Goal: Navigation & Orientation: Locate item on page

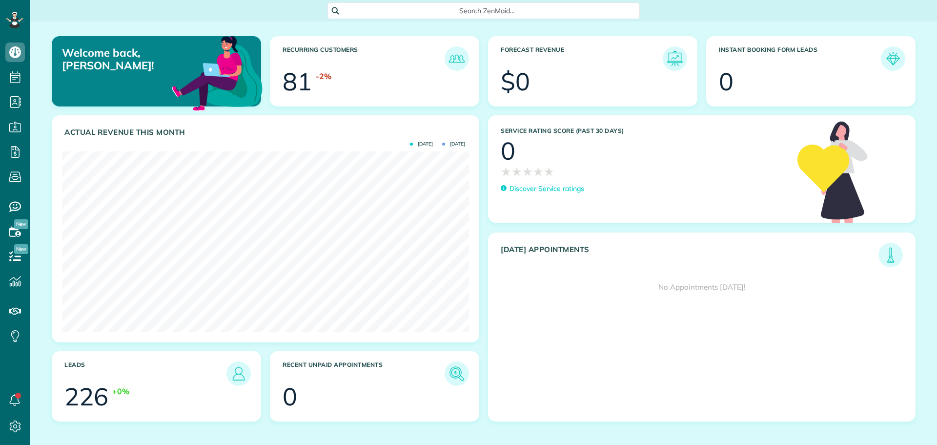
scroll to position [181, 407]
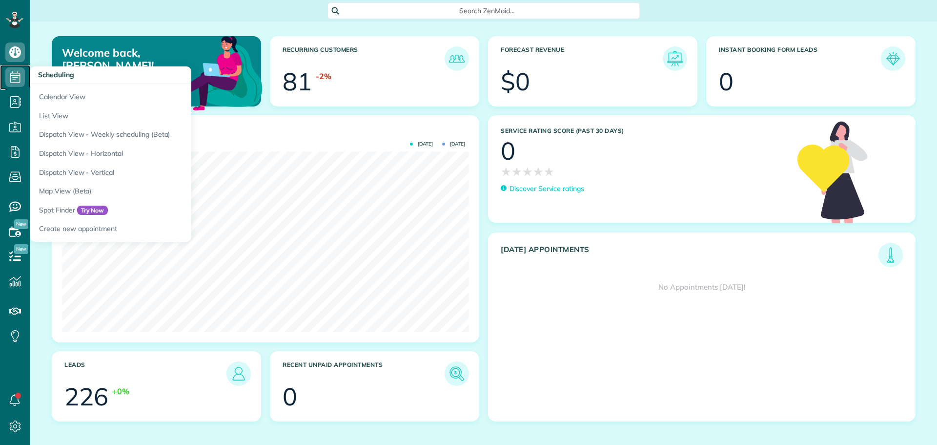
click at [15, 78] on icon at bounding box center [15, 77] width 20 height 20
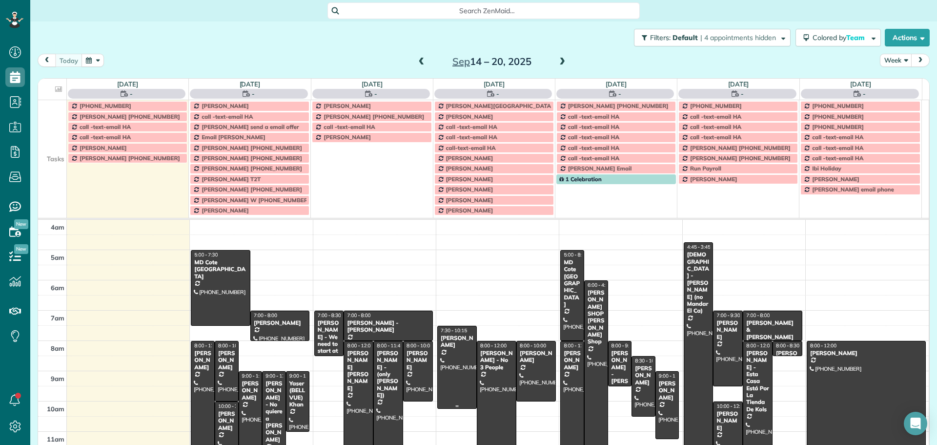
scroll to position [91, 0]
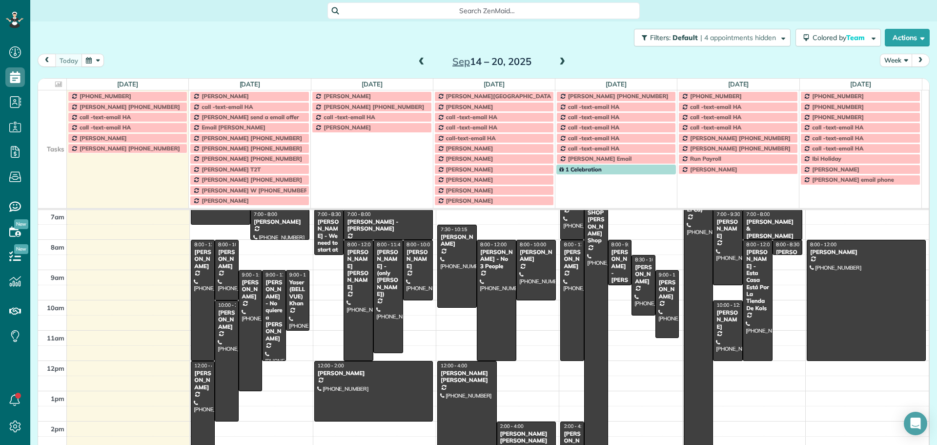
click at [896, 63] on button "Week" at bounding box center [896, 60] width 32 height 13
click at [888, 80] on link "Day" at bounding box center [918, 83] width 77 height 20
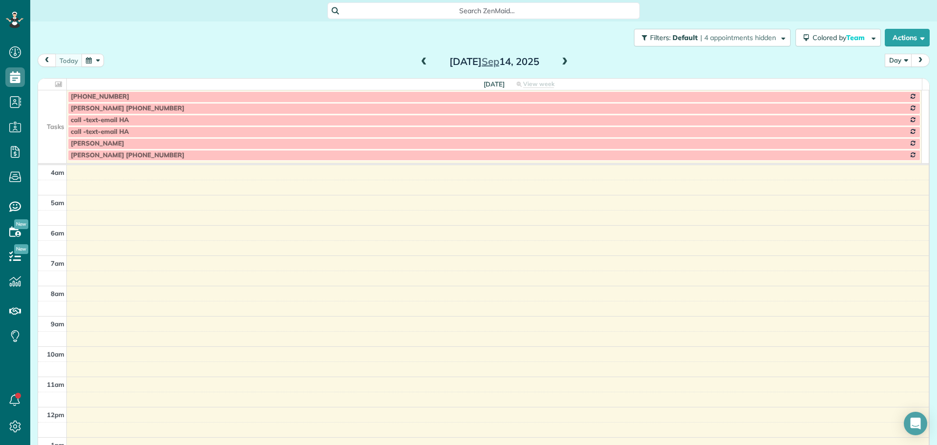
scroll to position [91, 0]
click at [61, 110] on td at bounding box center [52, 108] width 29 height 12
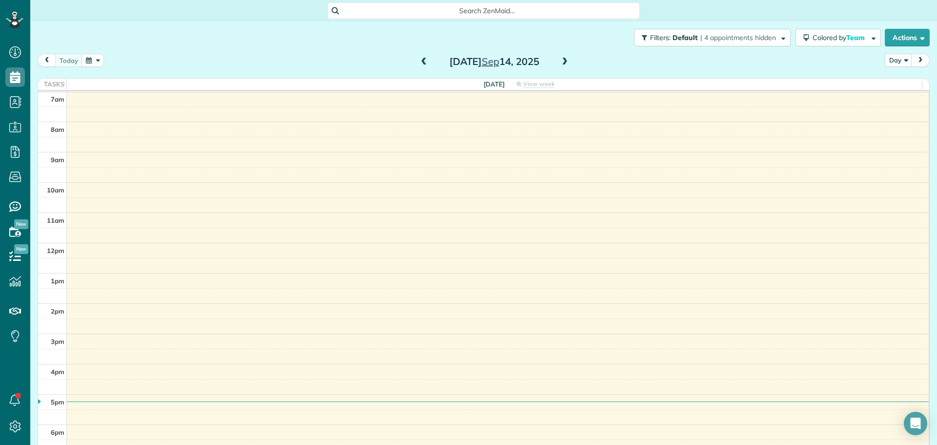
click at [564, 62] on span at bounding box center [564, 62] width 11 height 9
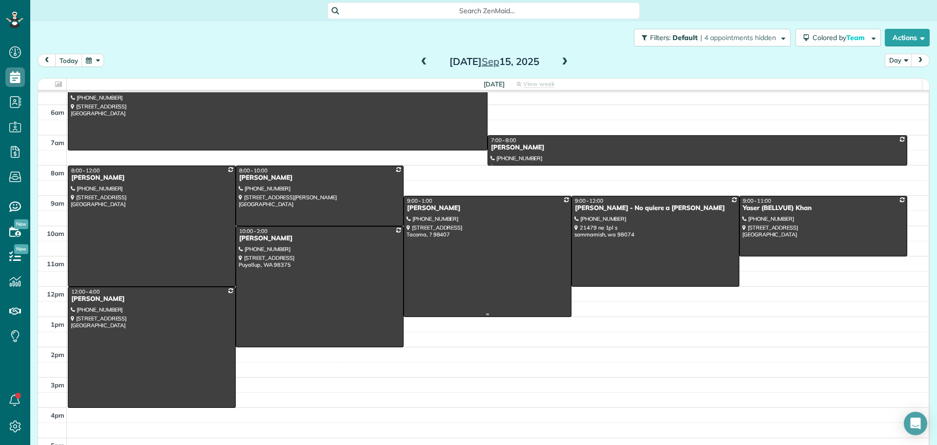
scroll to position [0, 0]
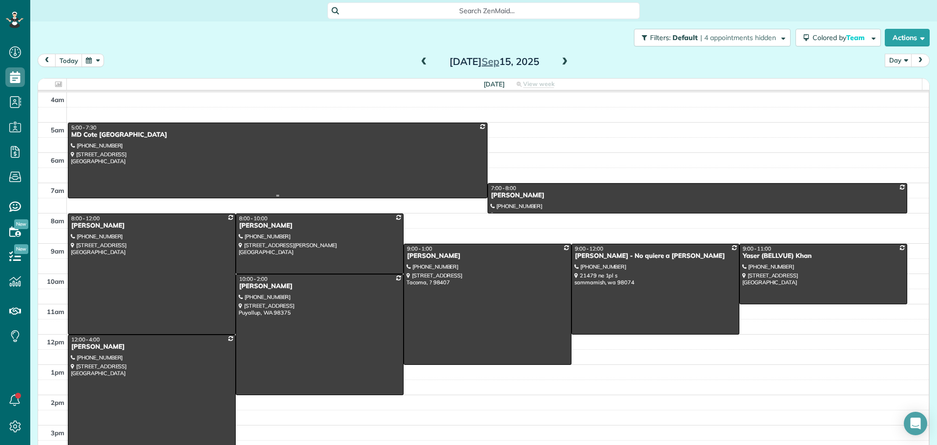
click at [214, 165] on div at bounding box center [277, 160] width 419 height 75
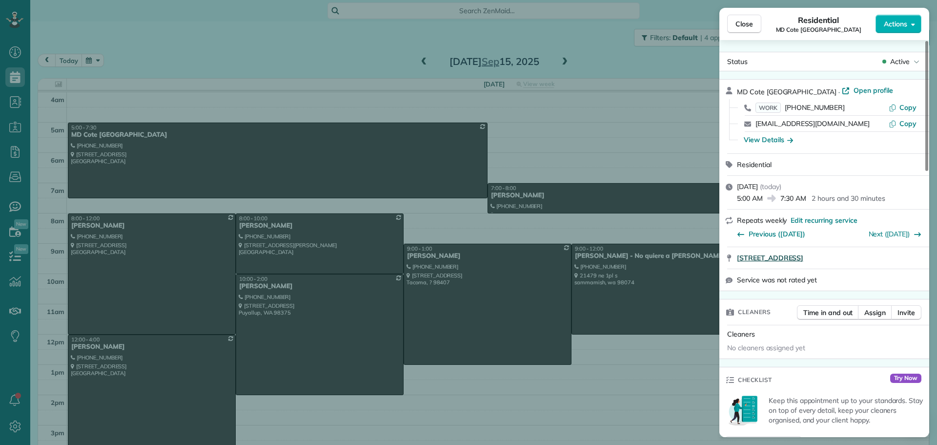
drag, startPoint x: 735, startPoint y: 258, endPoint x: 887, endPoint y: 254, distance: 152.3
click at [886, 251] on div "[STREET_ADDRESS]" at bounding box center [824, 257] width 210 height 21
click at [910, 106] on span "Copy" at bounding box center [908, 107] width 17 height 9
drag, startPoint x: 739, startPoint y: 25, endPoint x: 701, endPoint y: 87, distance: 72.5
click at [739, 25] on span "Close" at bounding box center [745, 24] width 18 height 10
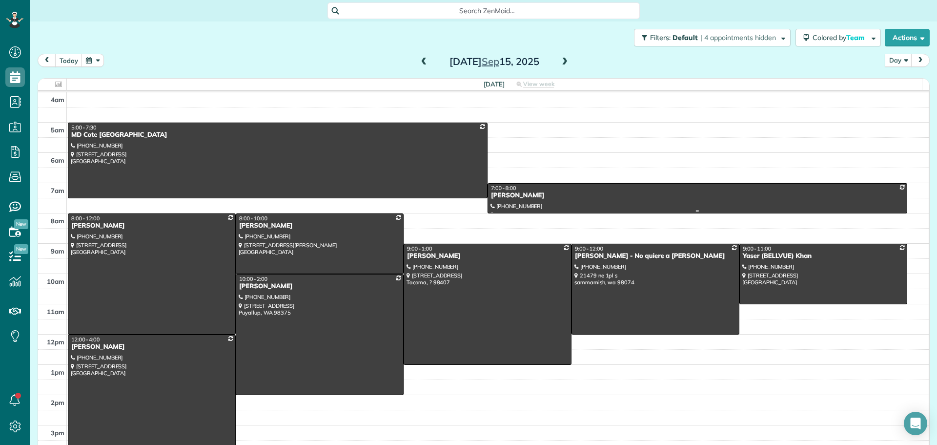
click at [645, 200] on div at bounding box center [697, 198] width 419 height 29
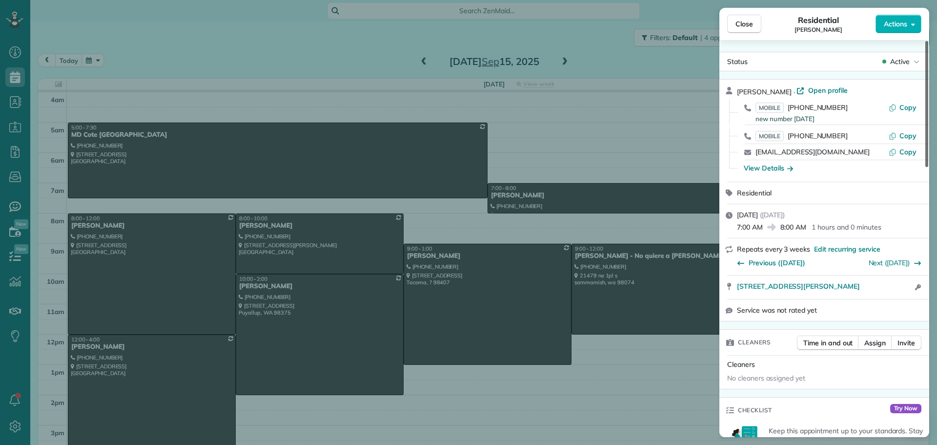
drag, startPoint x: 907, startPoint y: 105, endPoint x: 925, endPoint y: 108, distance: 17.8
click at [907, 105] on span "Copy" at bounding box center [908, 107] width 17 height 9
drag, startPoint x: 734, startPoint y: 289, endPoint x: 888, endPoint y: 285, distance: 154.8
click at [888, 285] on div "[STREET_ADDRESS][PERSON_NAME] Open in maps Open in maps Open access information" at bounding box center [824, 286] width 210 height 23
click at [766, 174] on div "View Details" at bounding box center [830, 168] width 186 height 16
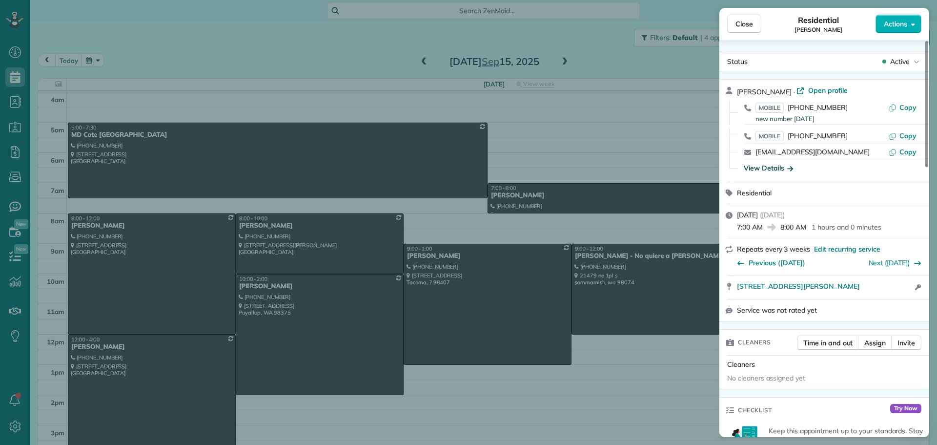
click at [765, 165] on div "View Details" at bounding box center [768, 168] width 49 height 10
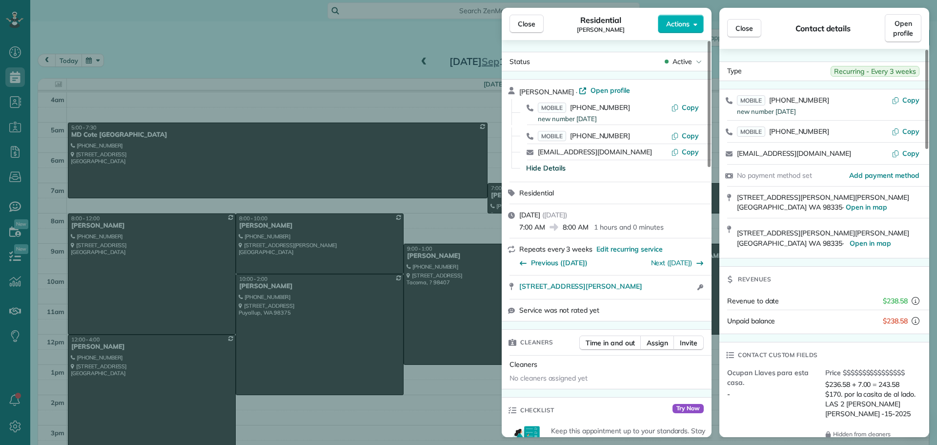
scroll to position [147, 0]
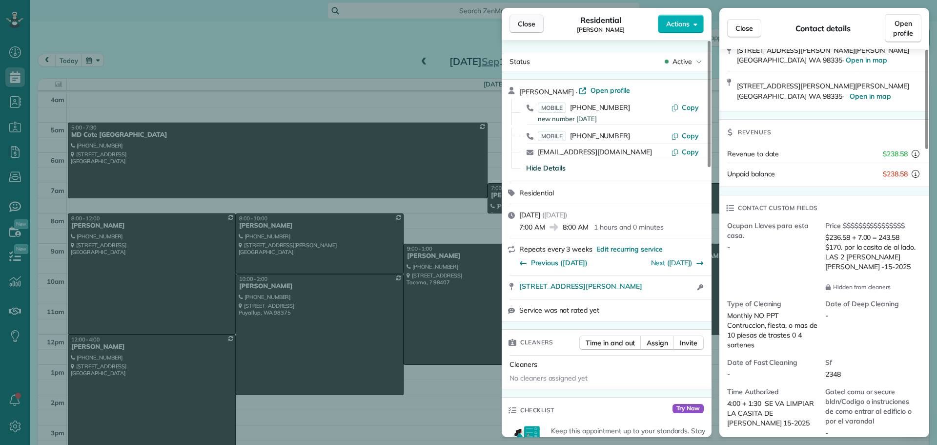
click at [535, 20] on button "Close" at bounding box center [527, 24] width 34 height 19
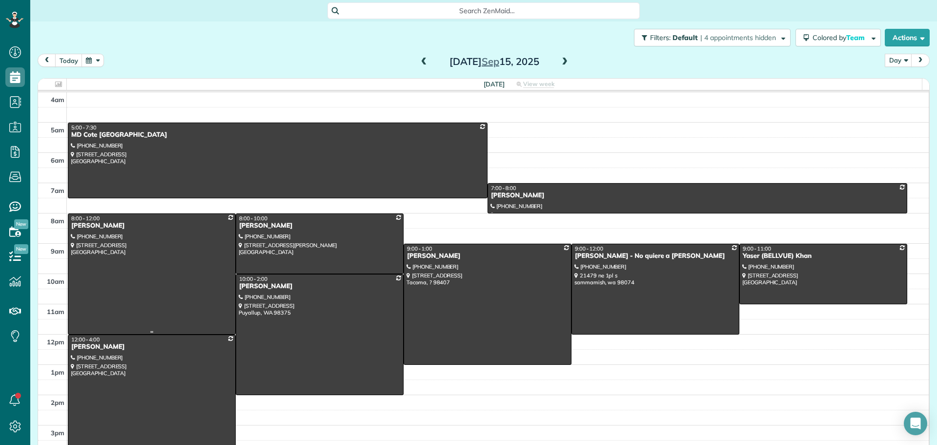
click at [184, 276] on div at bounding box center [151, 274] width 167 height 120
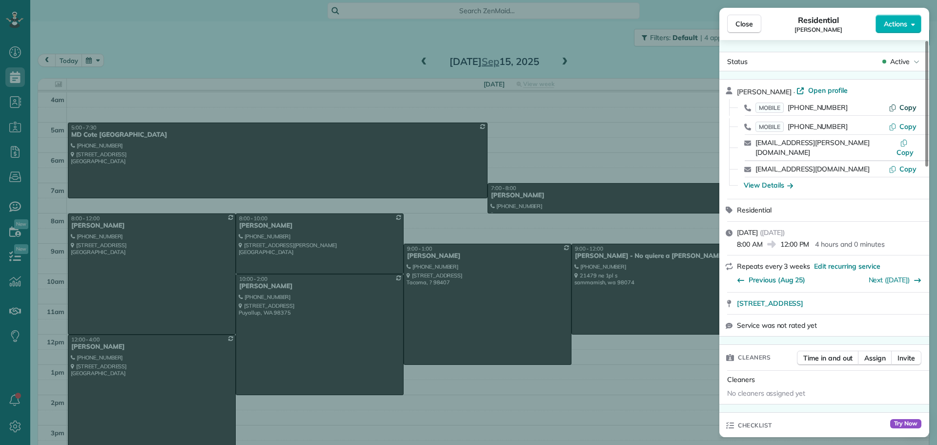
click at [909, 103] on span "Copy" at bounding box center [908, 107] width 17 height 9
drag, startPoint x: 735, startPoint y: 294, endPoint x: 898, endPoint y: 291, distance: 163.5
click at [898, 292] on div "[STREET_ADDRESS] Open in maps Open in maps" at bounding box center [824, 302] width 210 height 21
click at [779, 180] on div "View Details" at bounding box center [768, 185] width 49 height 10
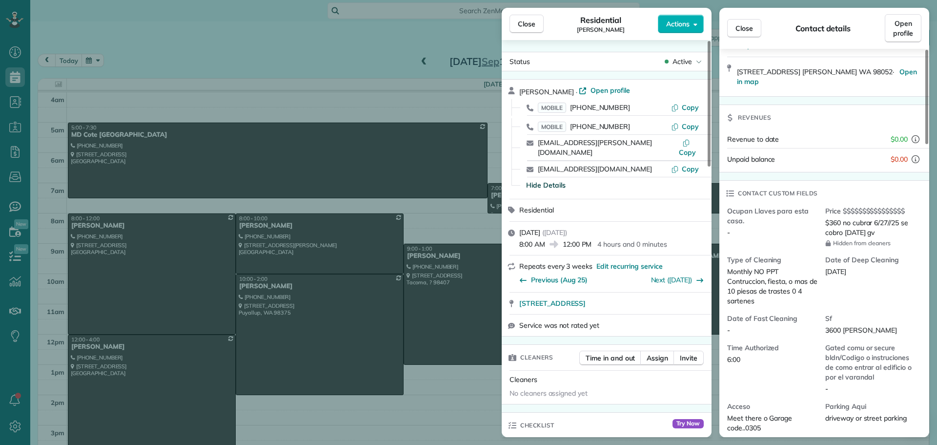
scroll to position [195, 0]
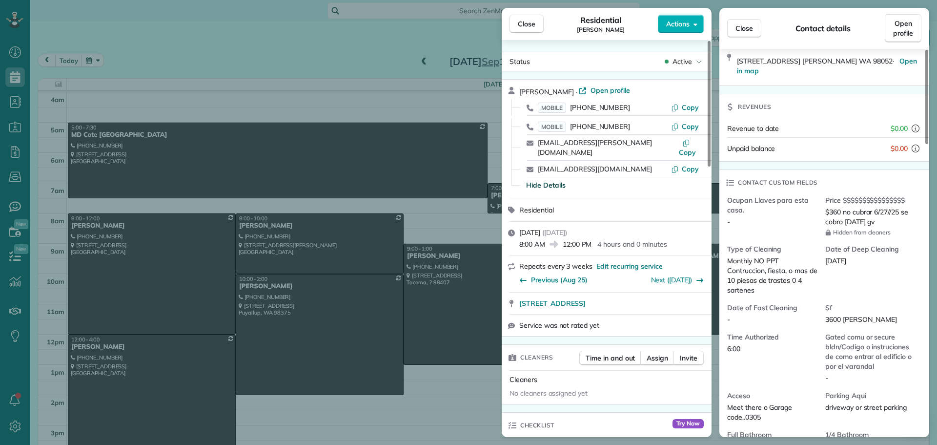
click at [523, 28] on span "Close" at bounding box center [527, 24] width 18 height 10
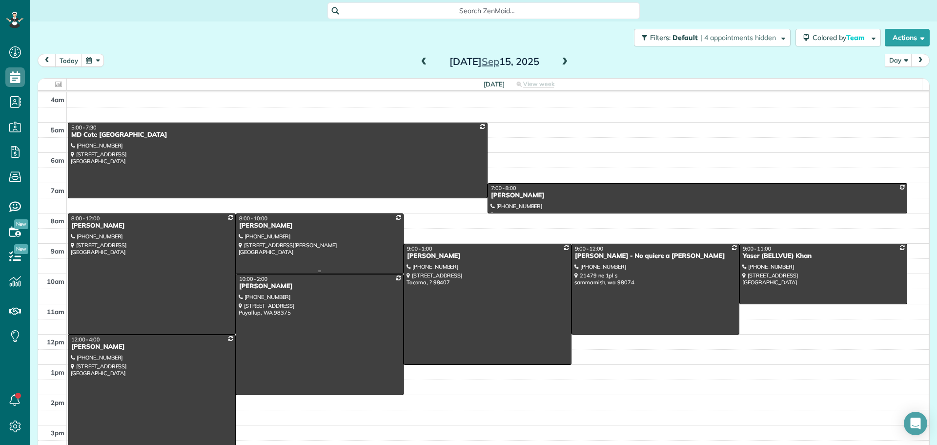
click at [288, 244] on div at bounding box center [319, 244] width 167 height 60
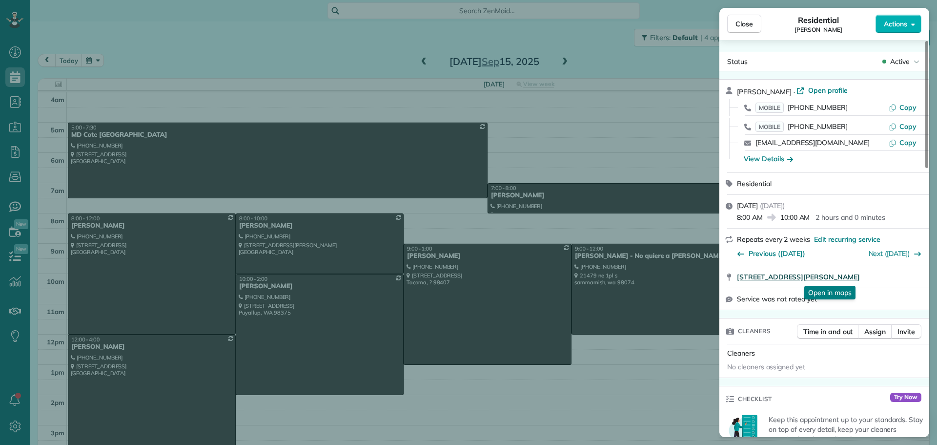
drag, startPoint x: 735, startPoint y: 279, endPoint x: 900, endPoint y: 276, distance: 166.0
click at [900, 276] on div "[STREET_ADDRESS][PERSON_NAME] Open in maps Open in maps" at bounding box center [824, 276] width 210 height 21
click at [908, 101] on div "MOBILE [PHONE_NUMBER] Copy" at bounding box center [830, 108] width 186 height 16
click at [907, 105] on span "Copy" at bounding box center [908, 107] width 17 height 9
click at [776, 158] on div "View Details" at bounding box center [768, 159] width 49 height 10
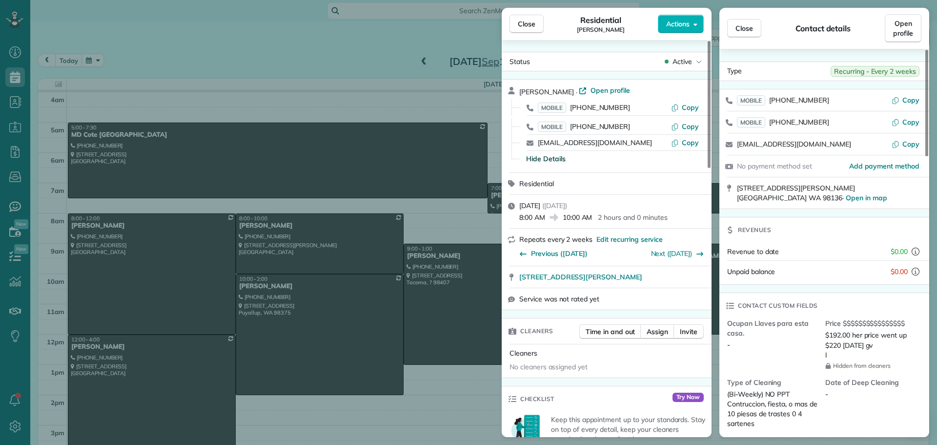
scroll to position [147, 0]
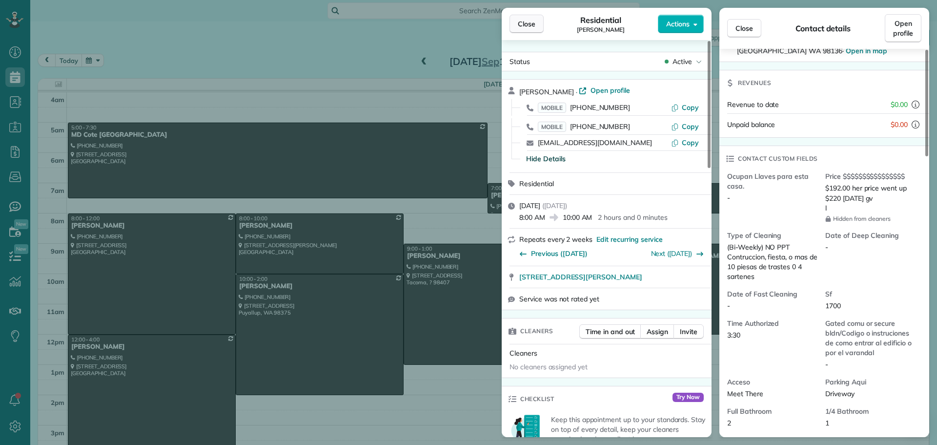
click at [543, 26] on button "Close" at bounding box center [527, 24] width 34 height 19
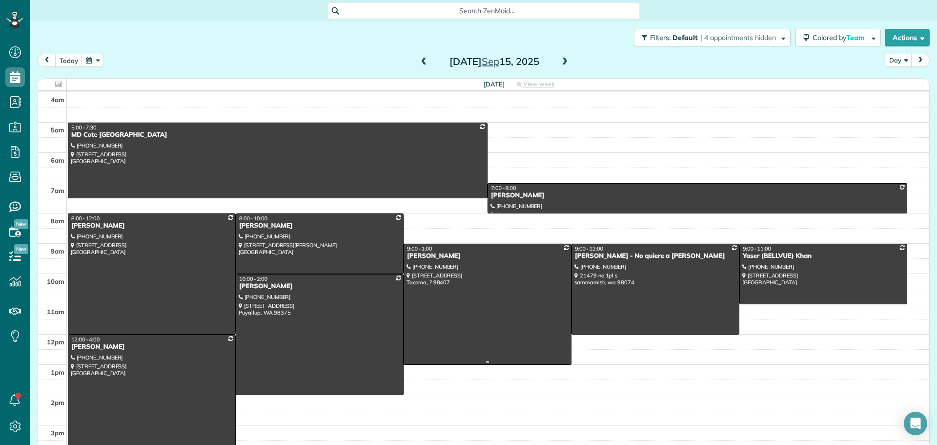
click at [506, 282] on div at bounding box center [487, 304] width 167 height 120
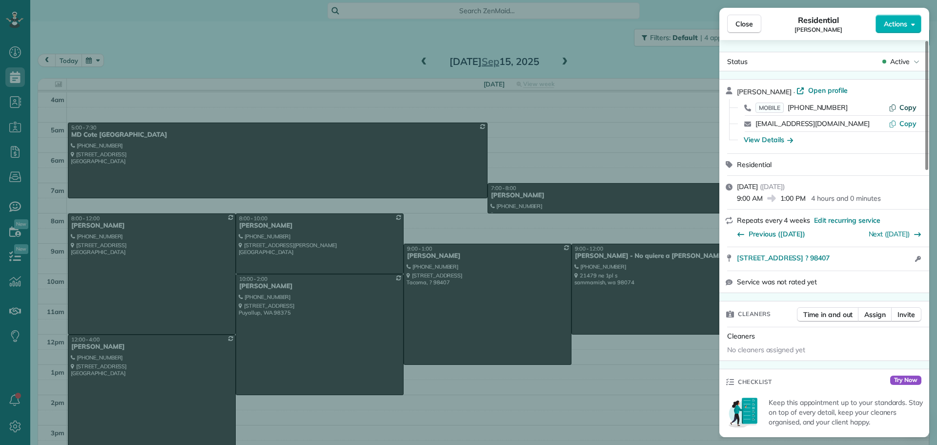
drag, startPoint x: 908, startPoint y: 109, endPoint x: 915, endPoint y: 110, distance: 6.9
click at [908, 109] on span "Copy" at bounding box center [908, 107] width 17 height 9
drag, startPoint x: 735, startPoint y: 259, endPoint x: 854, endPoint y: 256, distance: 119.1
click at [854, 256] on div "[STREET_ADDRESS] ? 98407 Open in maps Open in maps Open access information" at bounding box center [824, 258] width 210 height 23
click at [764, 144] on div "View Details" at bounding box center [768, 140] width 49 height 10
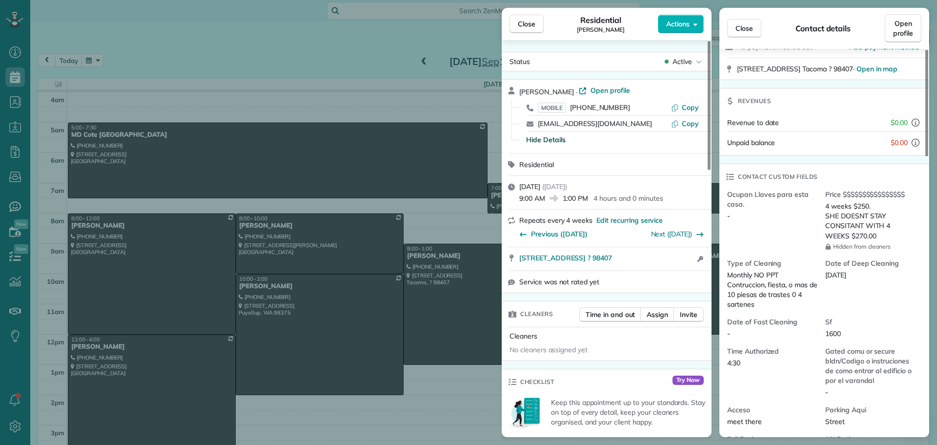
scroll to position [98, 0]
click at [538, 26] on button "Close" at bounding box center [527, 24] width 34 height 19
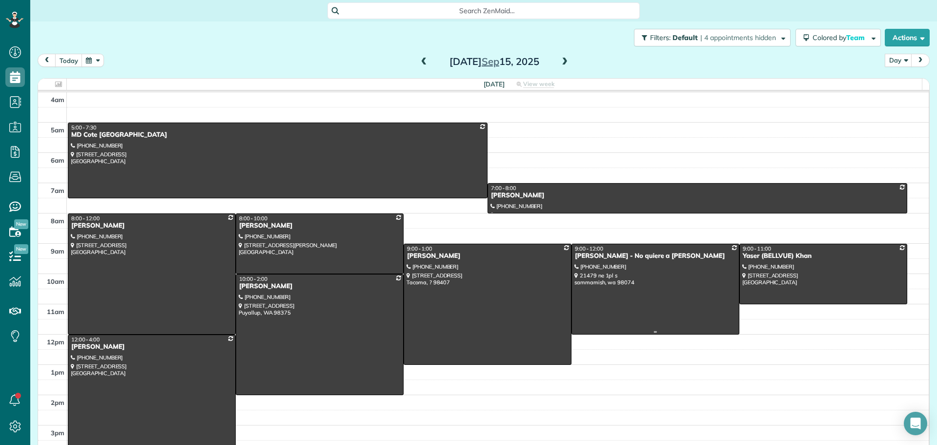
click at [664, 273] on div at bounding box center [655, 289] width 167 height 90
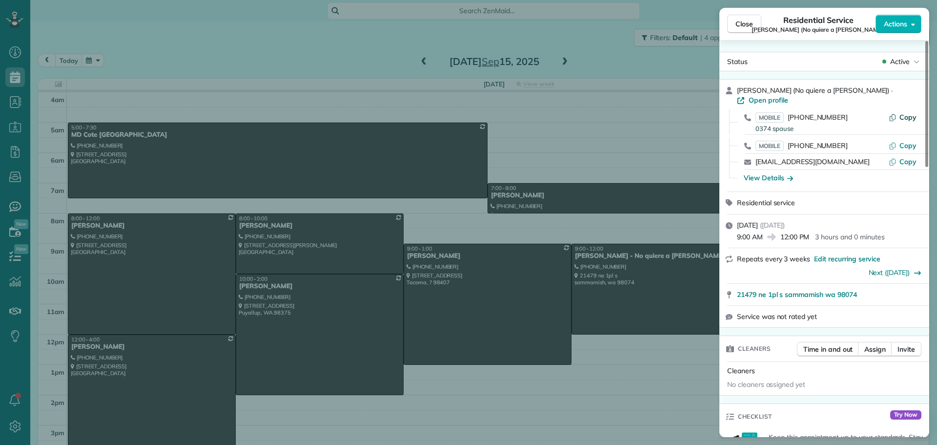
click at [901, 113] on span "Copy" at bounding box center [908, 117] width 17 height 9
click at [910, 141] on span "Copy" at bounding box center [908, 145] width 17 height 9
drag, startPoint x: 733, startPoint y: 287, endPoint x: 876, endPoint y: 286, distance: 142.5
click at [876, 286] on div "21479 ne [STREET_ADDRESS] Open in maps Open in maps" at bounding box center [824, 294] width 210 height 21
click at [779, 173] on div "View Details" at bounding box center [768, 178] width 49 height 10
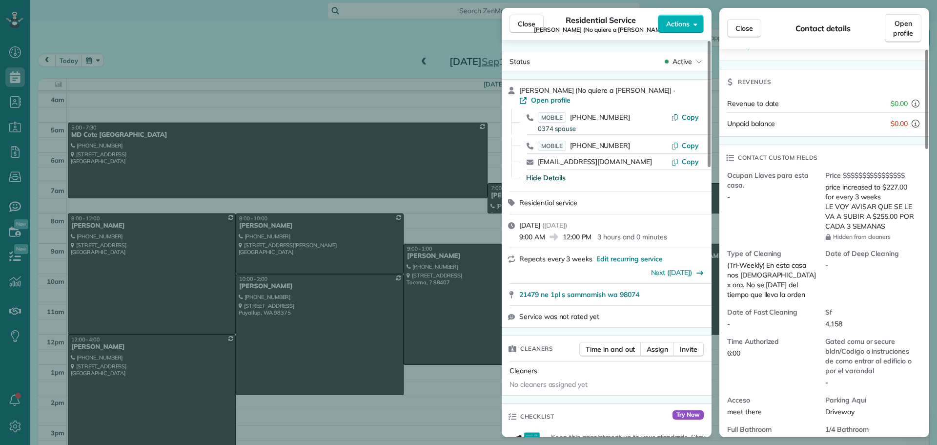
scroll to position [195, 0]
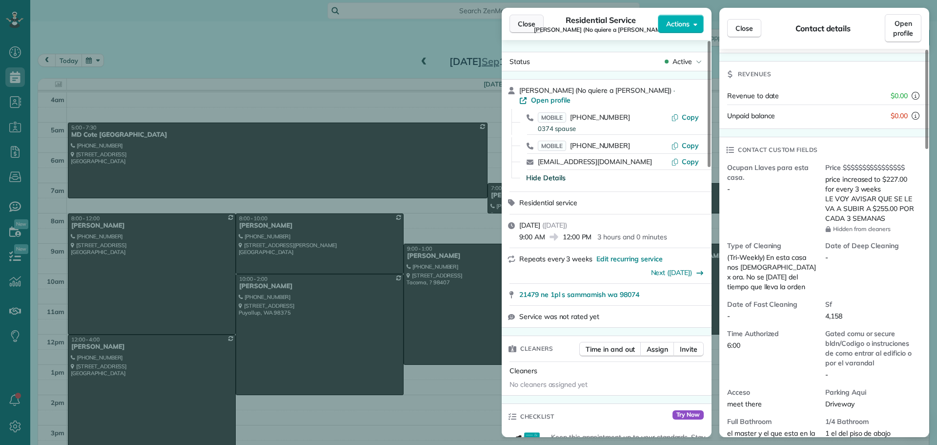
click at [527, 28] on span "Close" at bounding box center [527, 24] width 18 height 10
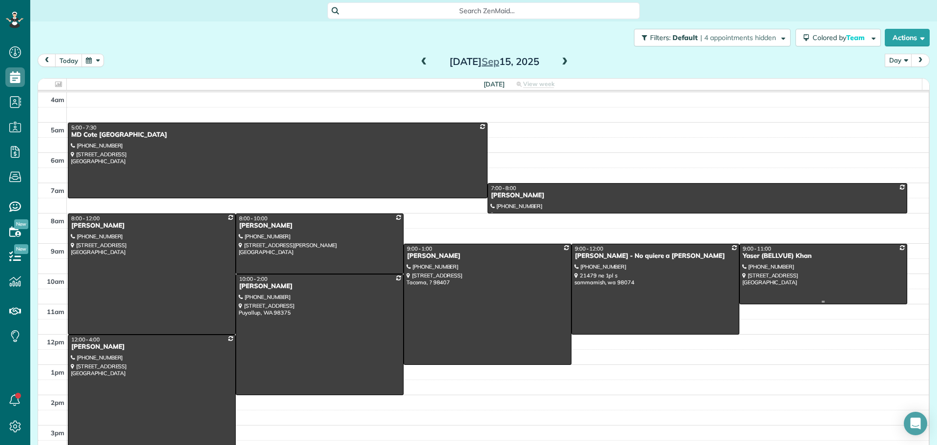
click at [807, 271] on div at bounding box center [823, 274] width 167 height 60
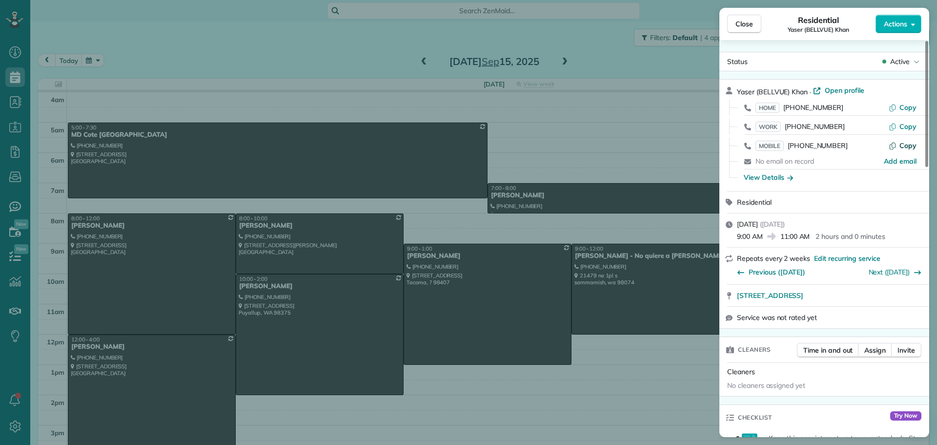
click at [906, 143] on span "Copy" at bounding box center [908, 145] width 17 height 9
drag, startPoint x: 734, startPoint y: 300, endPoint x: 867, endPoint y: 298, distance: 133.7
click at [867, 298] on div "[STREET_ADDRESS] Open in maps Open in maps" at bounding box center [824, 295] width 210 height 21
click at [783, 180] on div "View Details" at bounding box center [768, 177] width 49 height 10
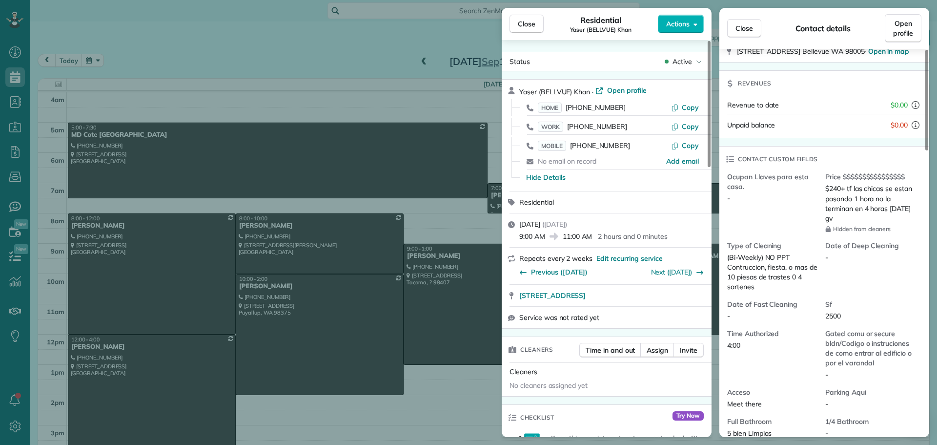
scroll to position [195, 0]
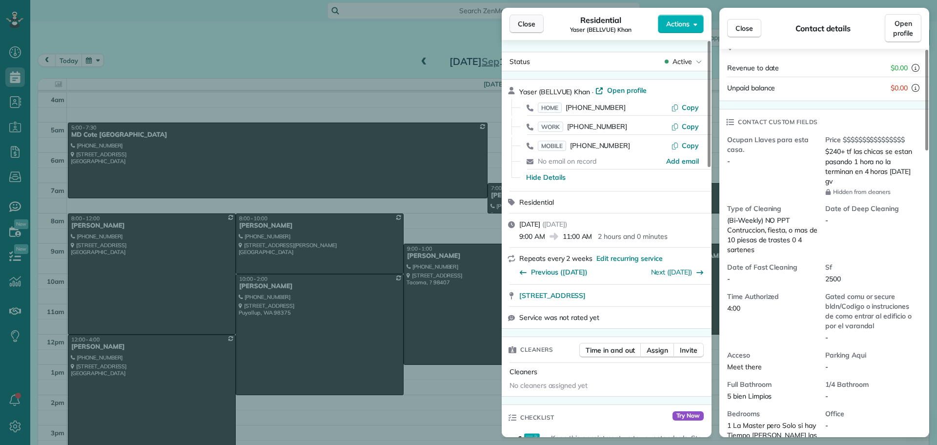
click at [525, 23] on span "Close" at bounding box center [527, 24] width 18 height 10
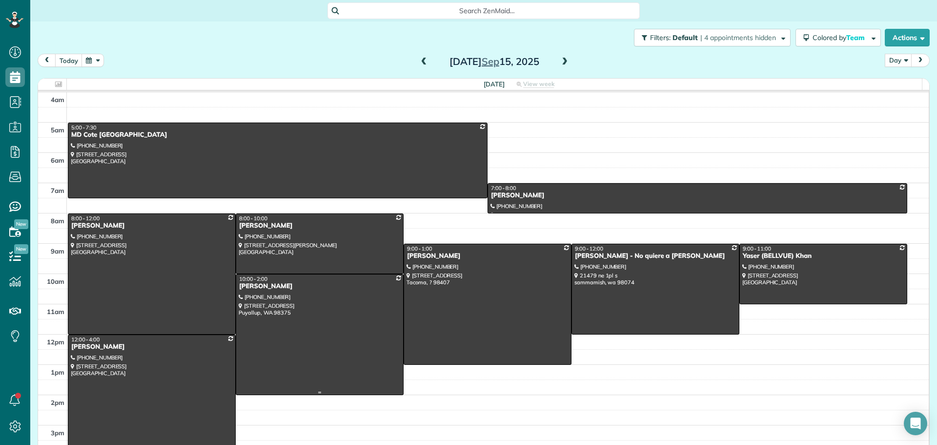
click at [309, 350] on div at bounding box center [319, 334] width 167 height 120
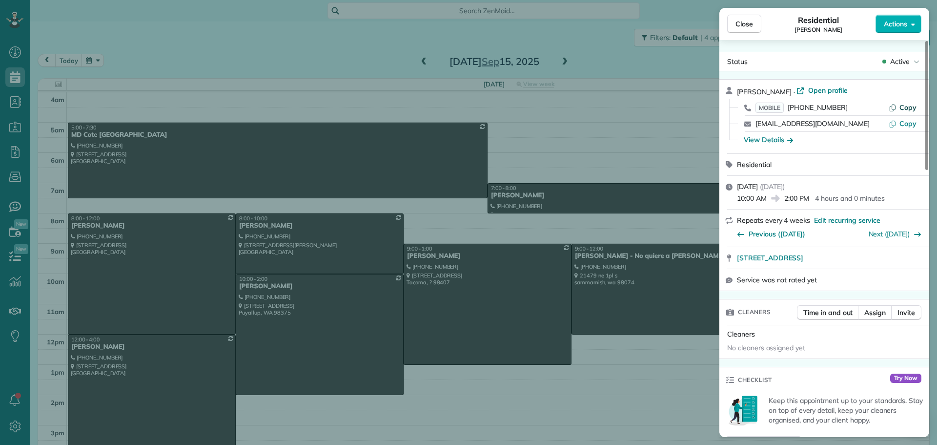
click at [903, 105] on span "Copy" at bounding box center [908, 107] width 17 height 9
drag, startPoint x: 734, startPoint y: 261, endPoint x: 925, endPoint y: 259, distance: 191.3
click at [925, 259] on div "[STREET_ADDRESS]" at bounding box center [824, 257] width 210 height 21
click at [766, 143] on div "View Details" at bounding box center [768, 140] width 49 height 10
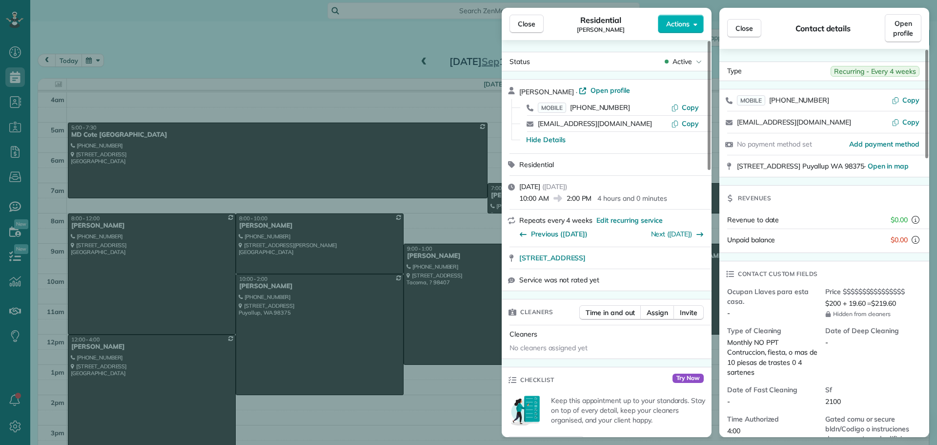
scroll to position [99, 0]
